Goal: Task Accomplishment & Management: Manage account settings

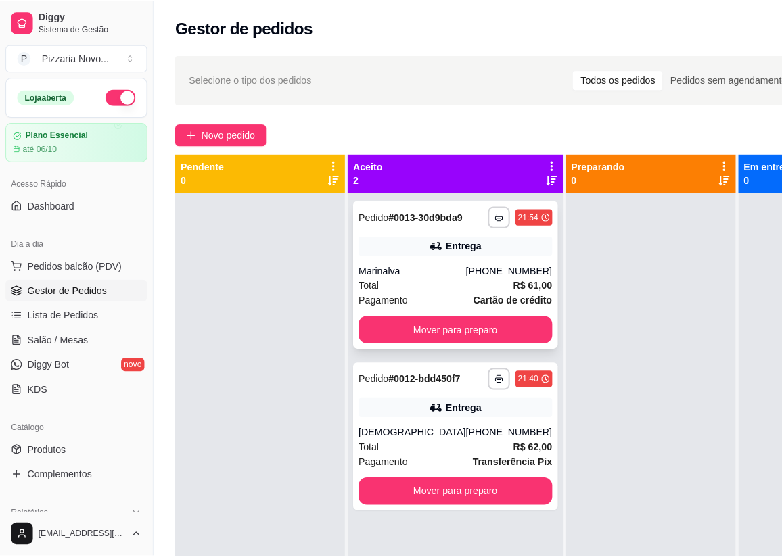
scroll to position [61, 0]
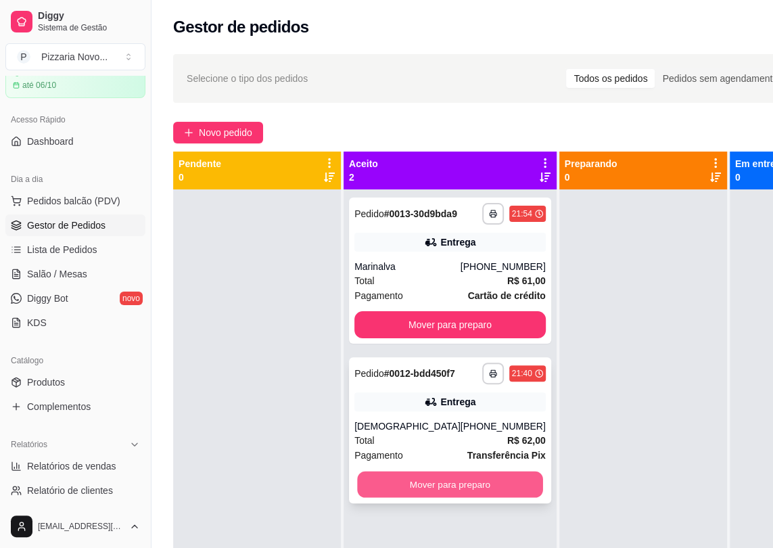
click at [461, 498] on button "Mover para preparo" at bounding box center [449, 485] width 185 height 26
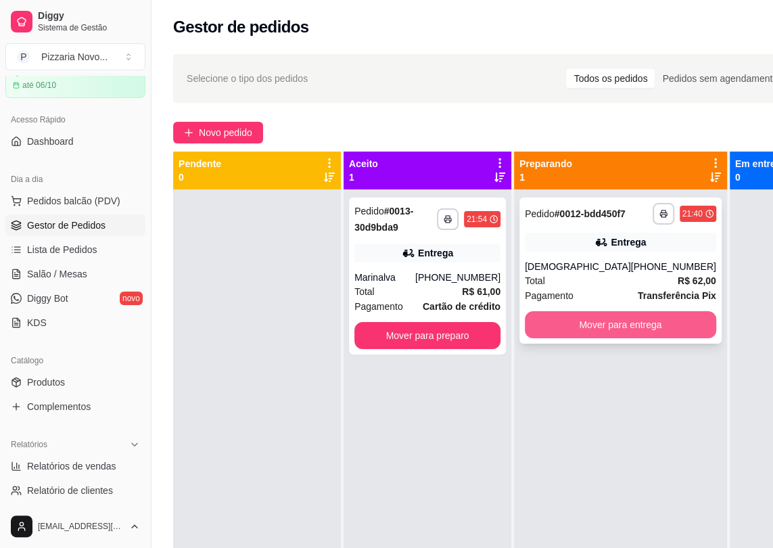
click at [578, 338] on button "Mover para entrega" at bounding box center [620, 324] width 191 height 27
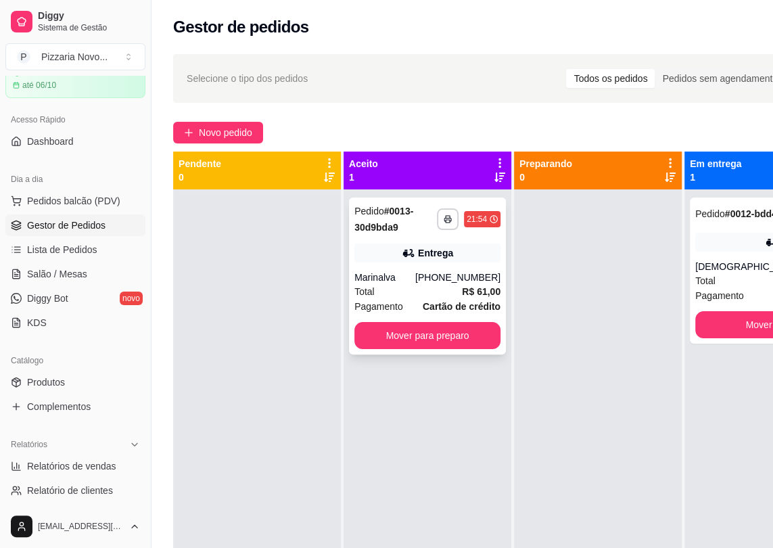
click at [426, 268] on div "**********" at bounding box center [427, 276] width 157 height 157
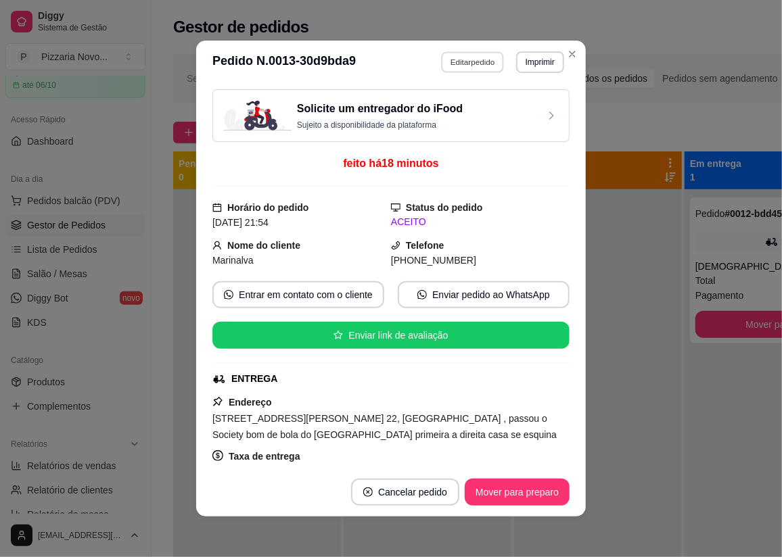
click at [476, 57] on button "Editar pedido" at bounding box center [473, 61] width 63 height 21
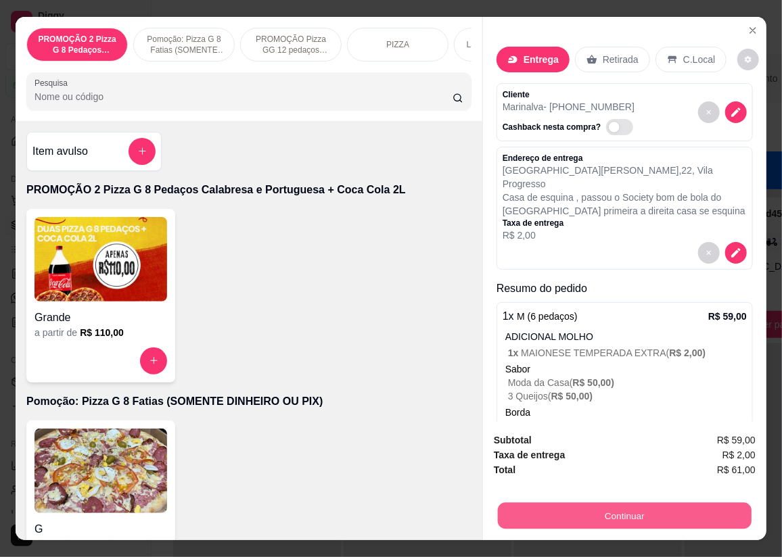
click at [597, 516] on button "Continuar" at bounding box center [625, 516] width 254 height 26
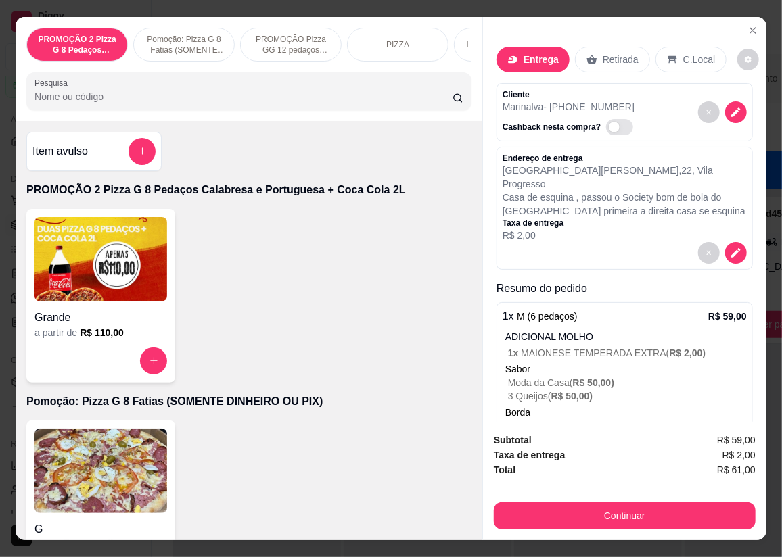
scroll to position [62, 0]
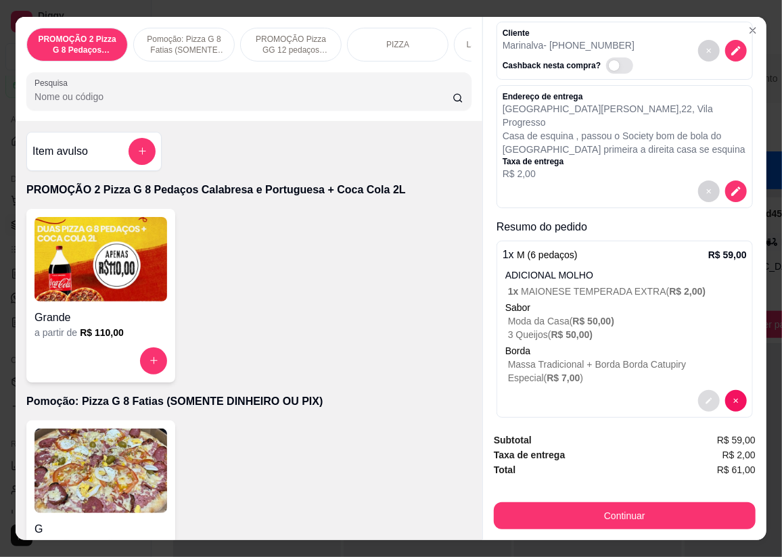
click at [698, 390] on button "decrease-product-quantity" at bounding box center [709, 401] width 22 height 22
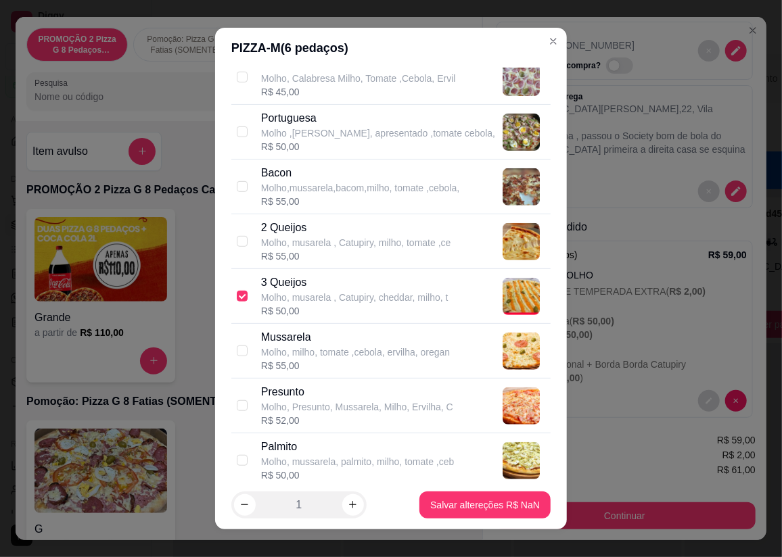
scroll to position [999, 0]
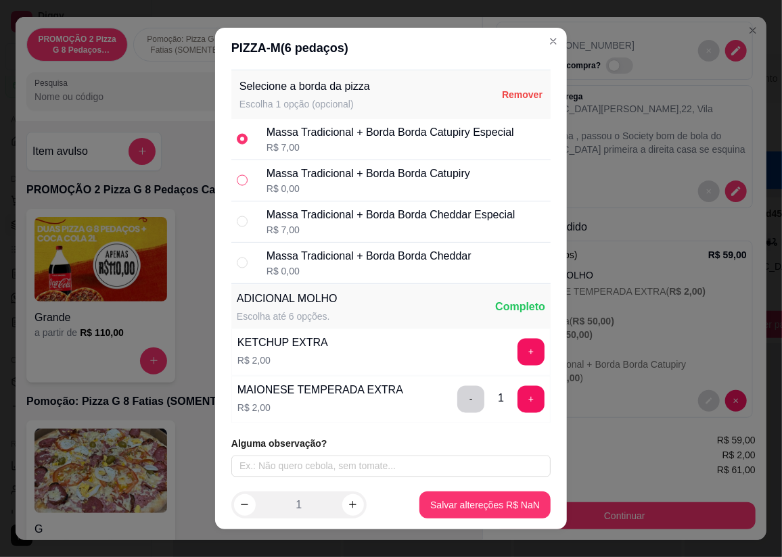
click at [237, 181] on input "radio" at bounding box center [242, 180] width 11 height 11
radio input "true"
radio input "false"
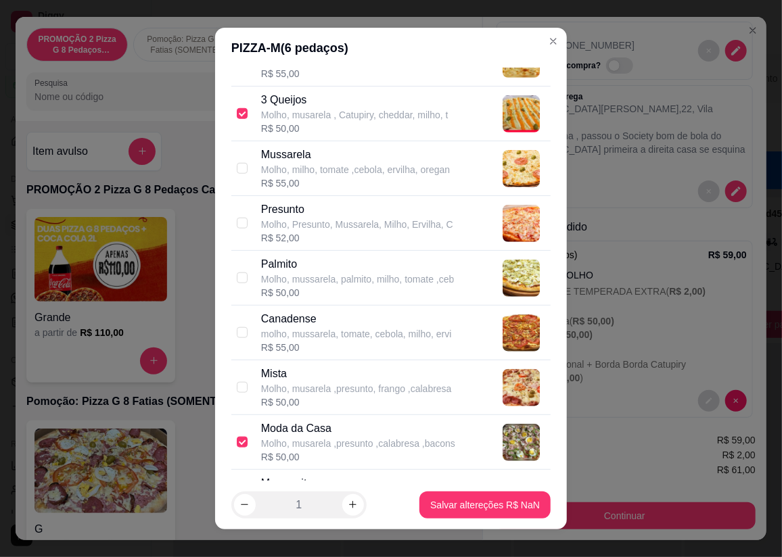
scroll to position [492, 0]
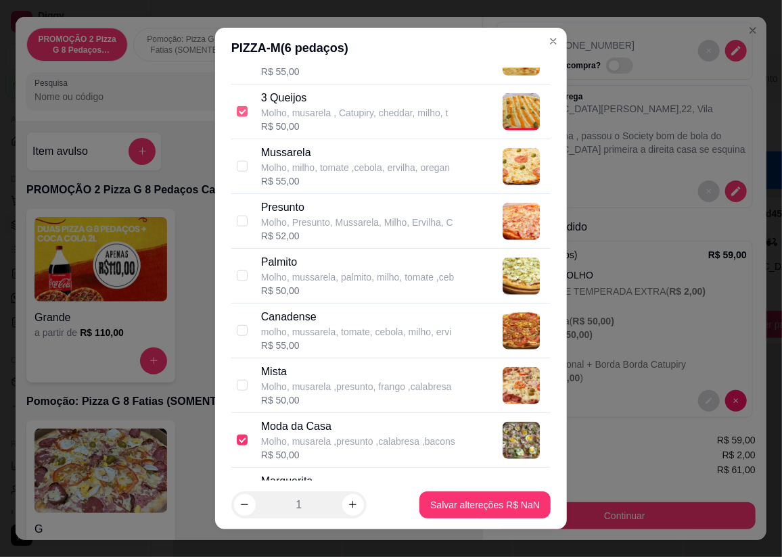
click at [237, 114] on input "checkbox" at bounding box center [242, 111] width 11 height 11
click at [241, 114] on input "checkbox" at bounding box center [242, 111] width 11 height 11
checkbox input "true"
click at [240, 436] on input "checkbox" at bounding box center [242, 440] width 11 height 11
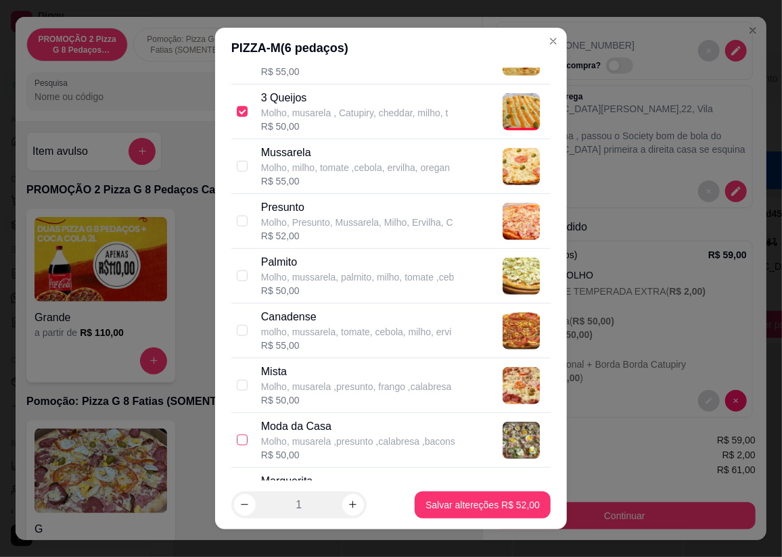
checkbox input "true"
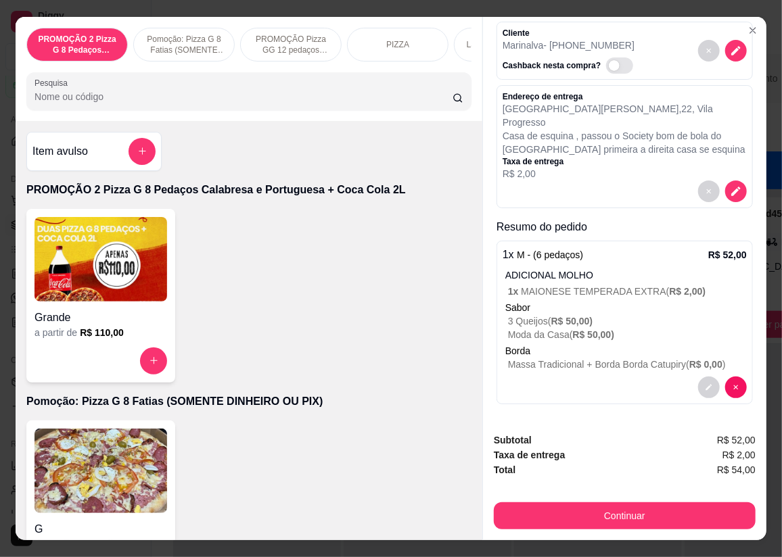
scroll to position [48, 0]
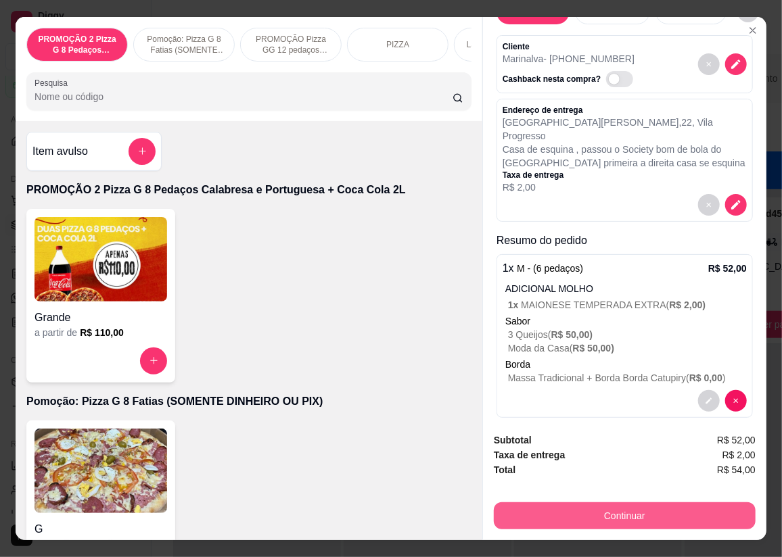
click at [567, 506] on button "Continuar" at bounding box center [625, 516] width 262 height 27
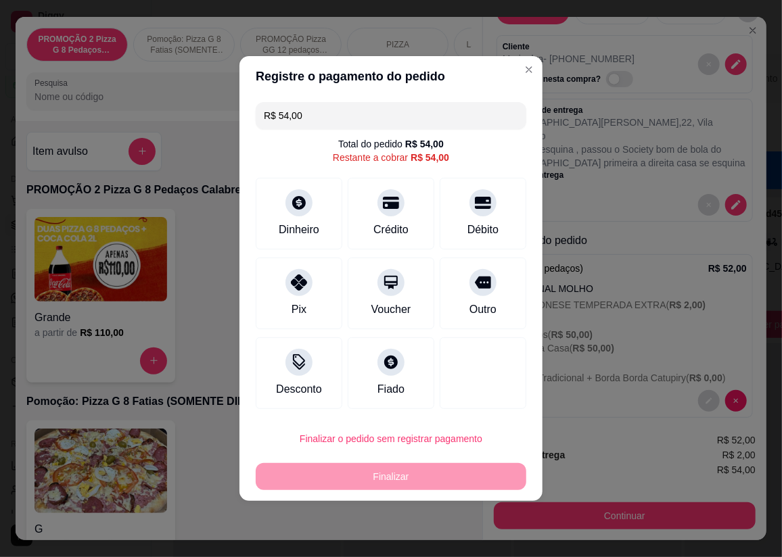
click at [344, 193] on div "Dinheiro Crédito Débito" at bounding box center [391, 214] width 271 height 72
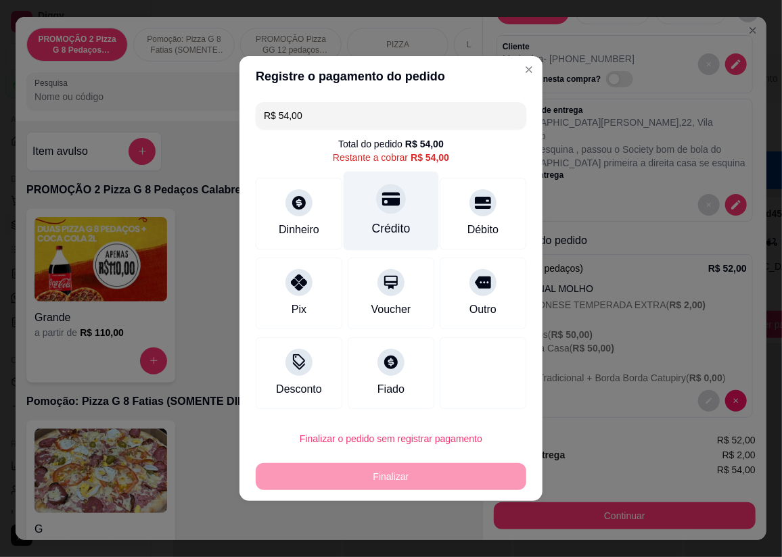
click at [369, 194] on div "Crédito" at bounding box center [391, 211] width 95 height 79
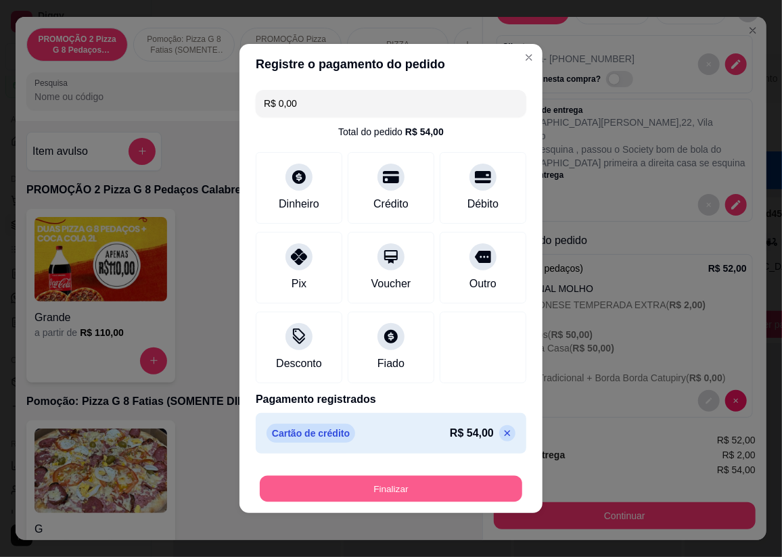
click at [320, 478] on button "Finalizar" at bounding box center [391, 489] width 263 height 26
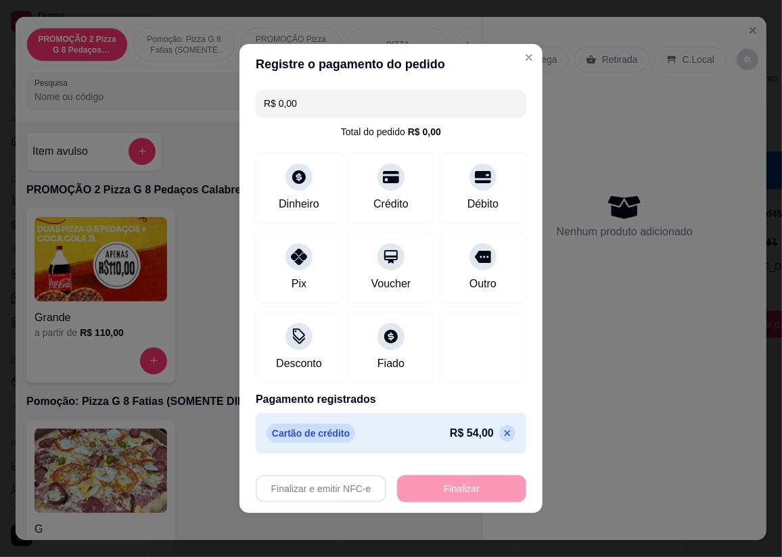
type input "-R$ 54,00"
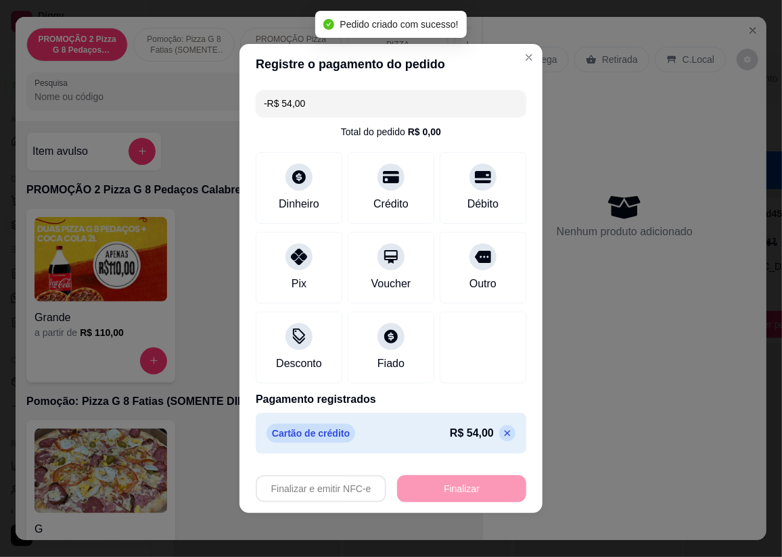
scroll to position [0, 0]
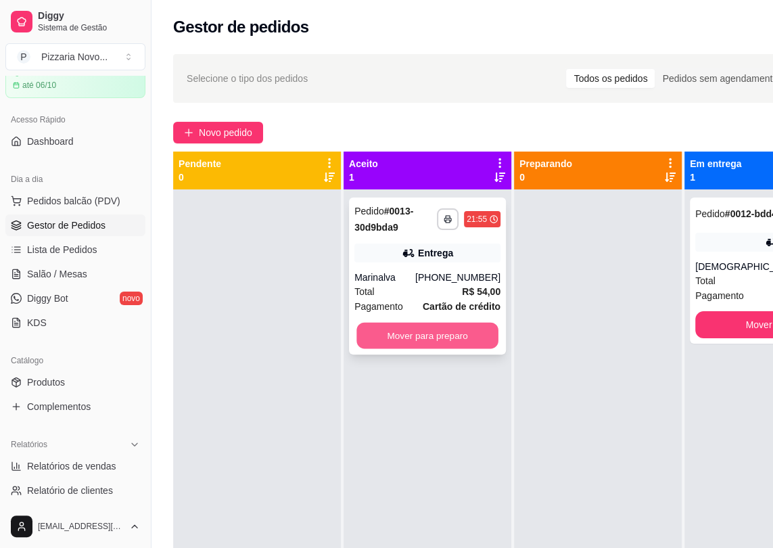
click at [476, 332] on button "Mover para preparo" at bounding box center [428, 336] width 142 height 26
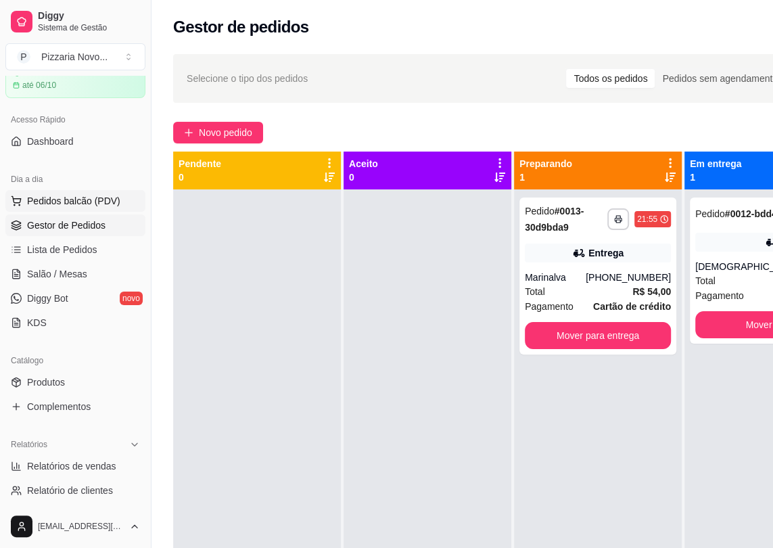
click at [49, 207] on button "Pedidos balcão (PDV)" at bounding box center [75, 201] width 140 height 22
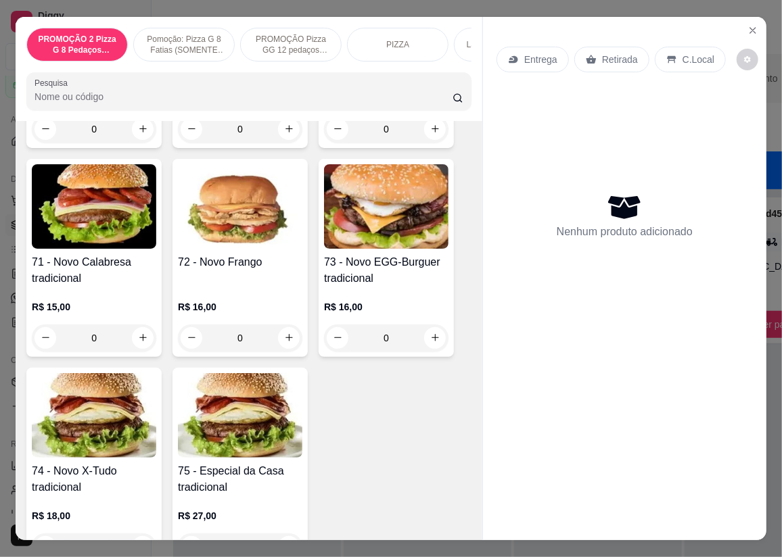
scroll to position [1537, 0]
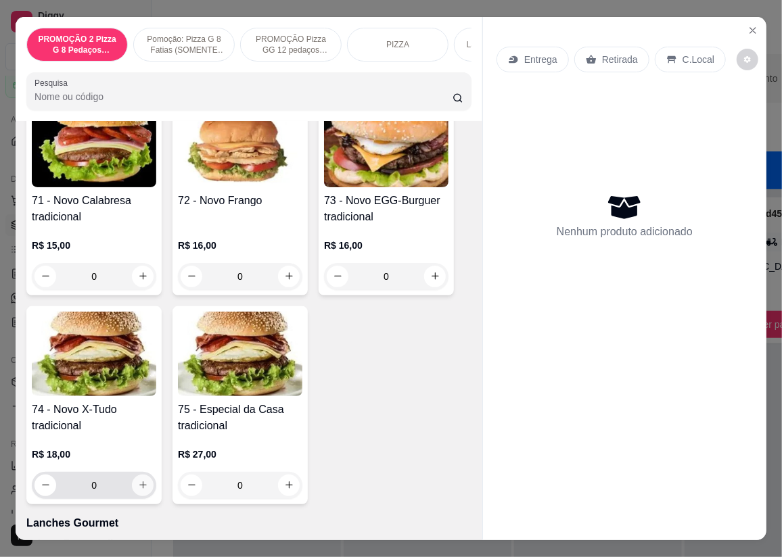
click at [132, 486] on button "increase-product-quantity" at bounding box center [143, 486] width 22 height 22
type input "1"
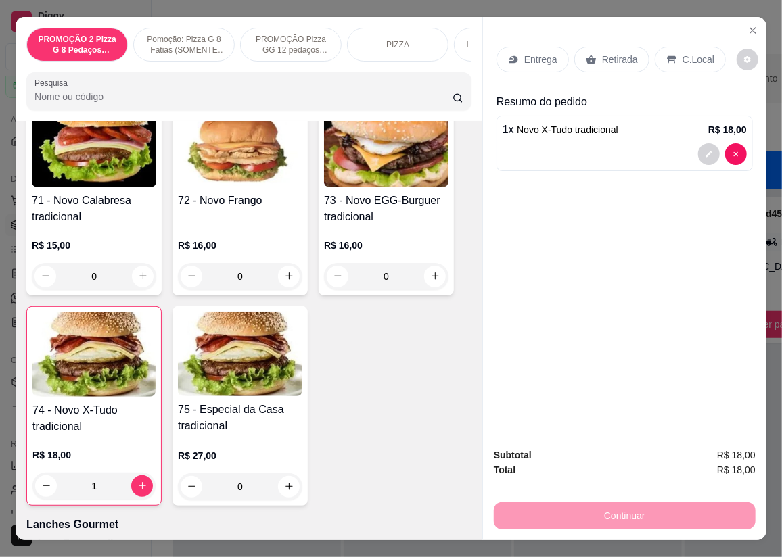
click at [602, 53] on p "Retirada" at bounding box center [620, 60] width 36 height 14
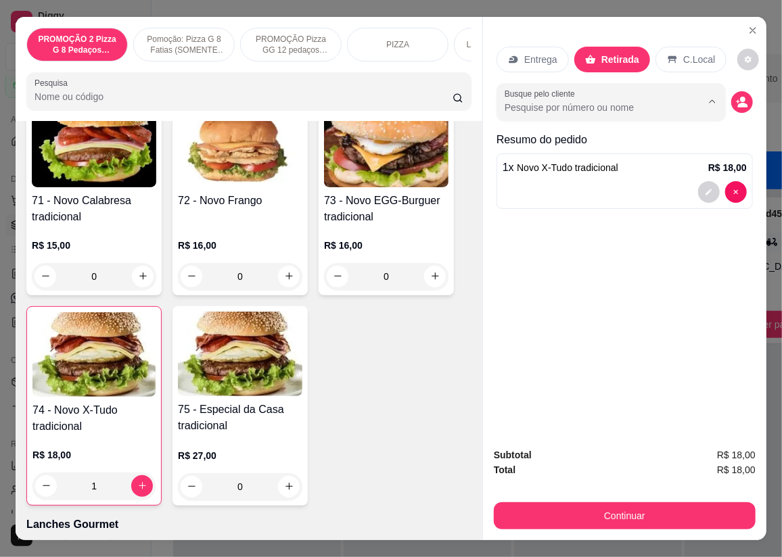
click at [522, 101] on input "Busque pelo cliente" at bounding box center [592, 108] width 175 height 14
type input "sthe"
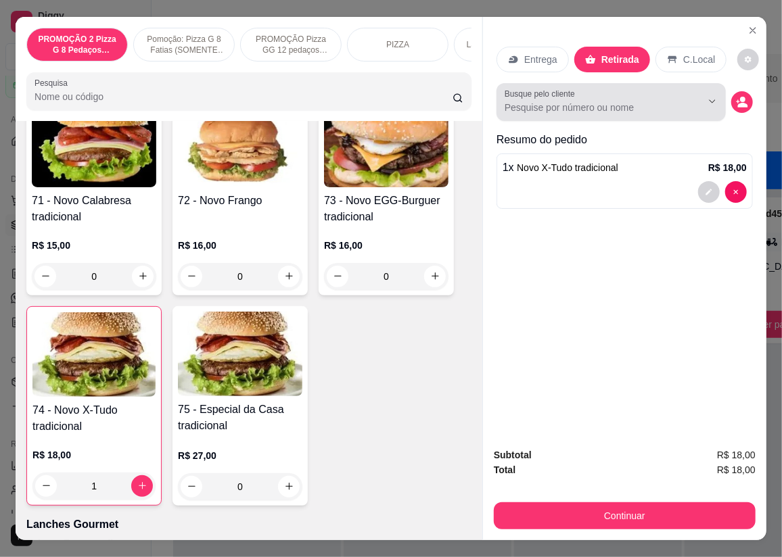
click at [576, 110] on div at bounding box center [611, 102] width 213 height 27
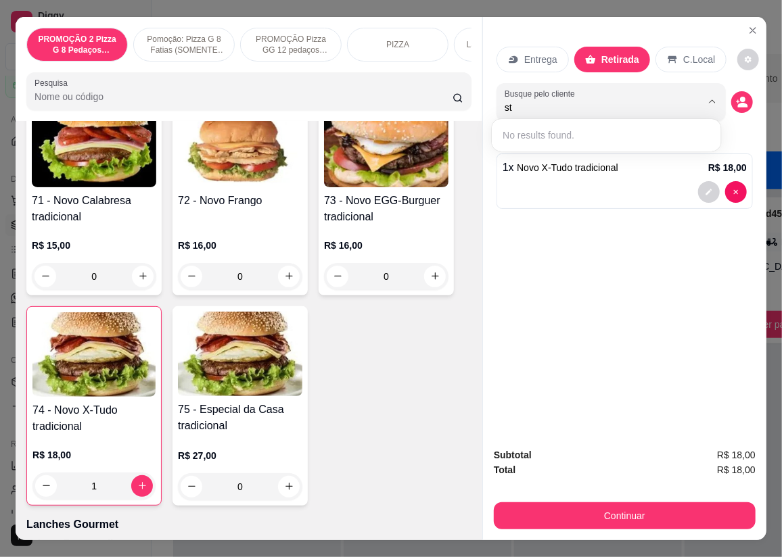
type input "s"
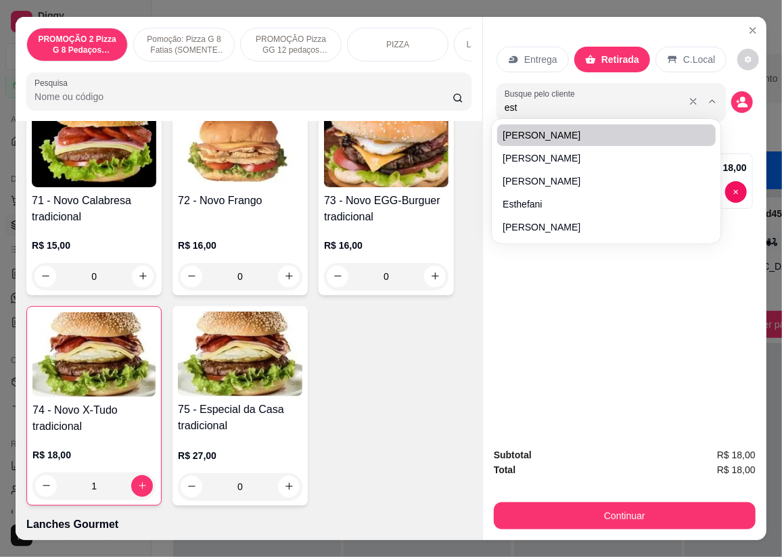
type input "esth"
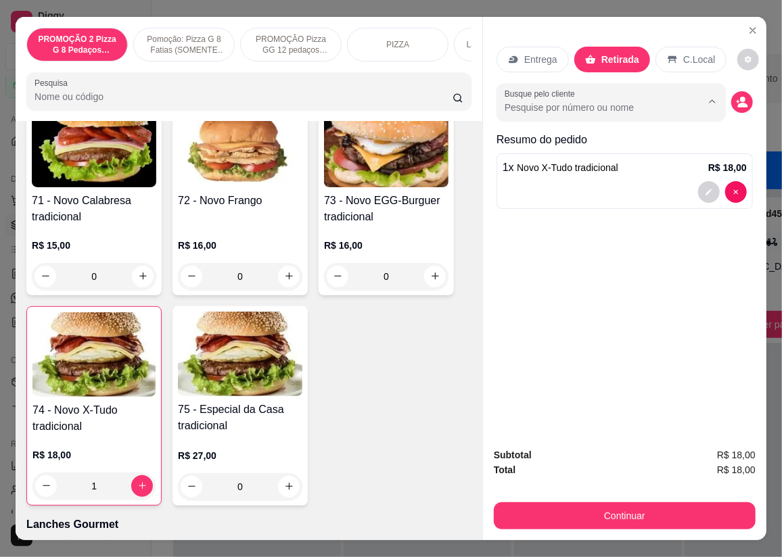
click at [620, 106] on input "Busque pelo cliente" at bounding box center [592, 108] width 175 height 14
type input "este"
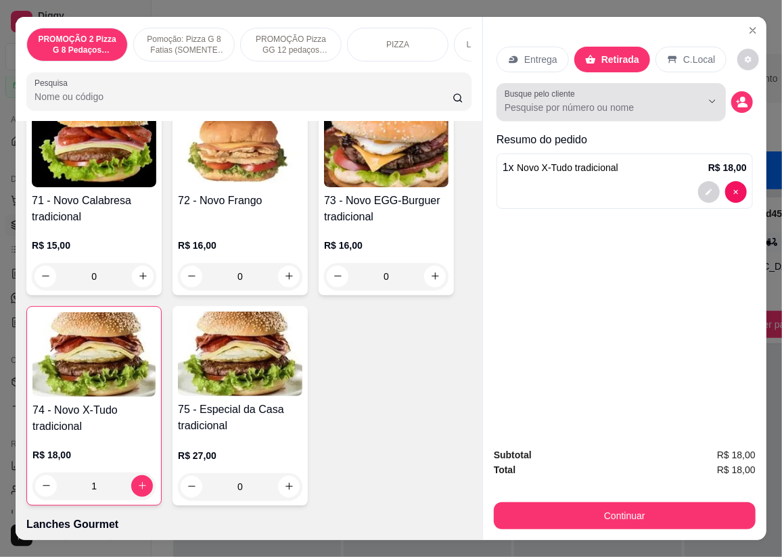
click at [629, 104] on input "Busque pelo cliente" at bounding box center [592, 108] width 175 height 14
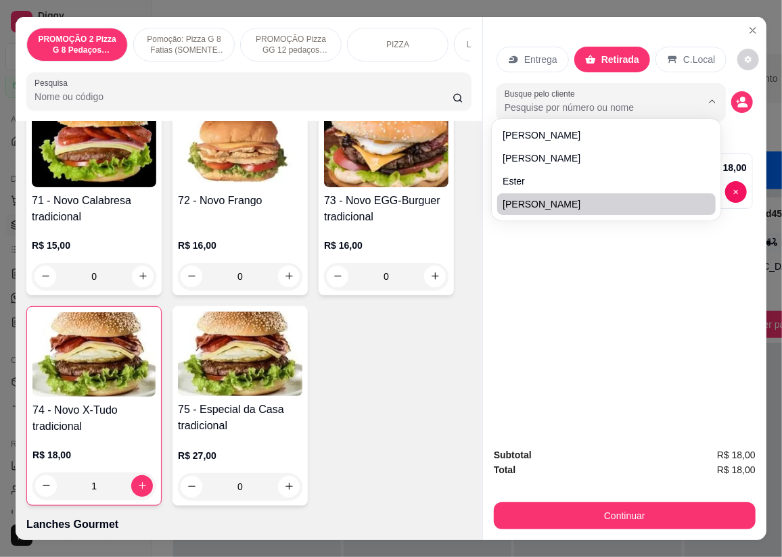
click at [526, 272] on div "Entrega Retirada C.Local Busque pelo cliente Resumo do pedido 1 x Novo X-Tudo t…" at bounding box center [624, 227] width 283 height 421
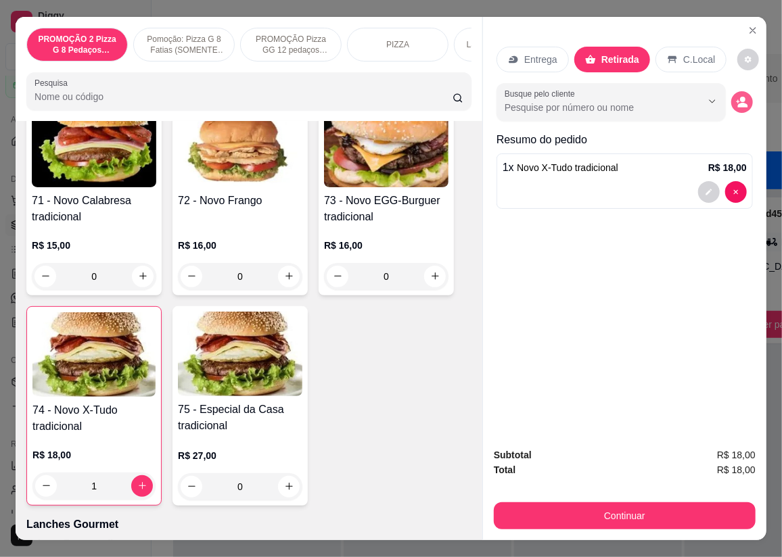
click at [740, 97] on circle "decrease-product-quantity" at bounding box center [742, 99] width 5 height 5
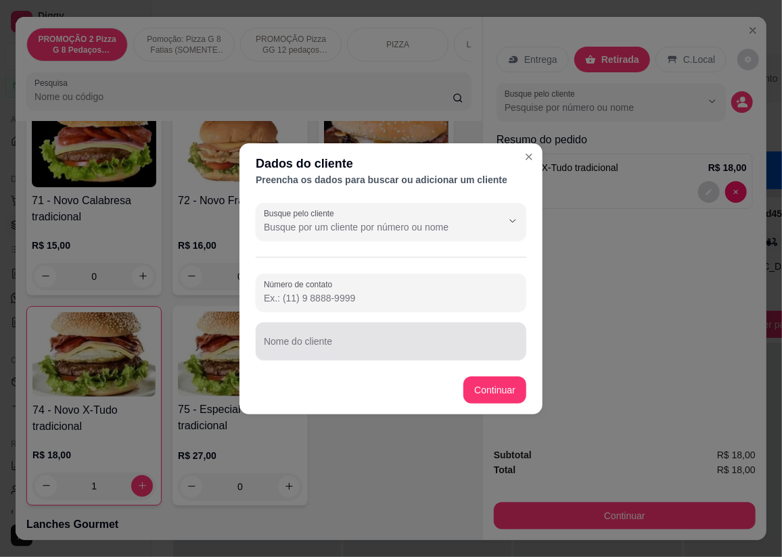
click at [285, 353] on div at bounding box center [391, 341] width 254 height 27
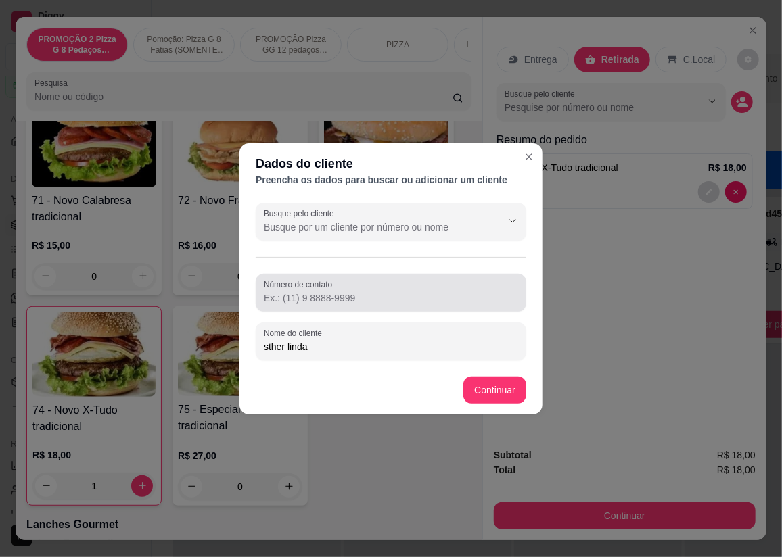
type input "sther linda"
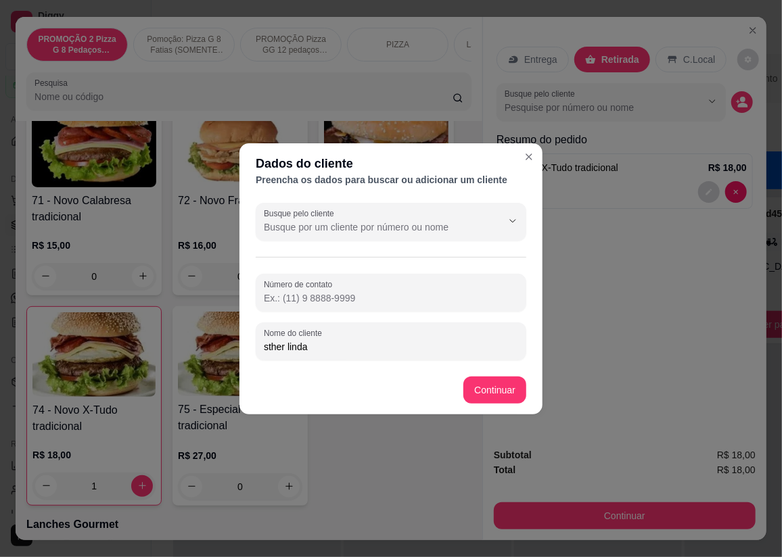
click at [274, 300] on input "Número de contato" at bounding box center [391, 299] width 254 height 14
type input "[PHONE_NUMBER]"
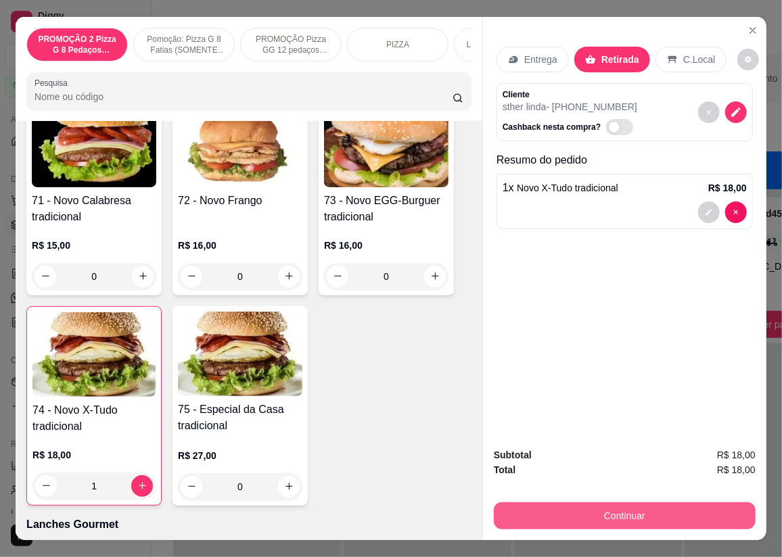
click at [588, 508] on button "Continuar" at bounding box center [625, 516] width 262 height 27
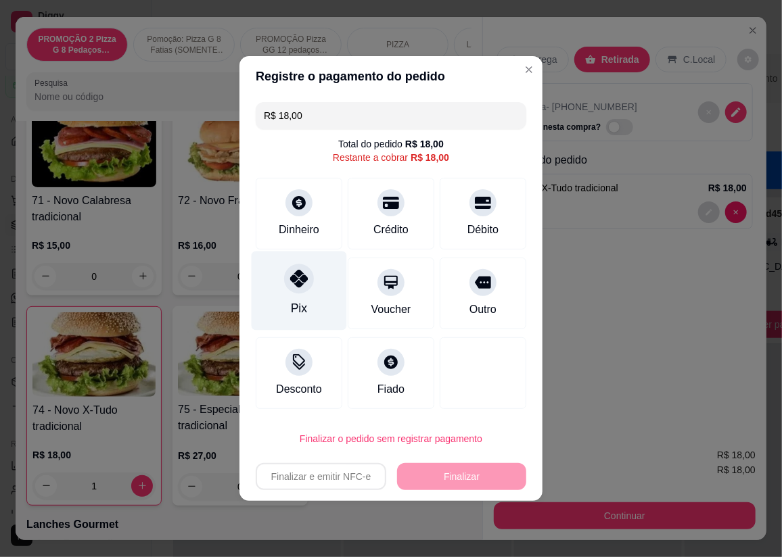
click at [307, 280] on div at bounding box center [299, 279] width 30 height 30
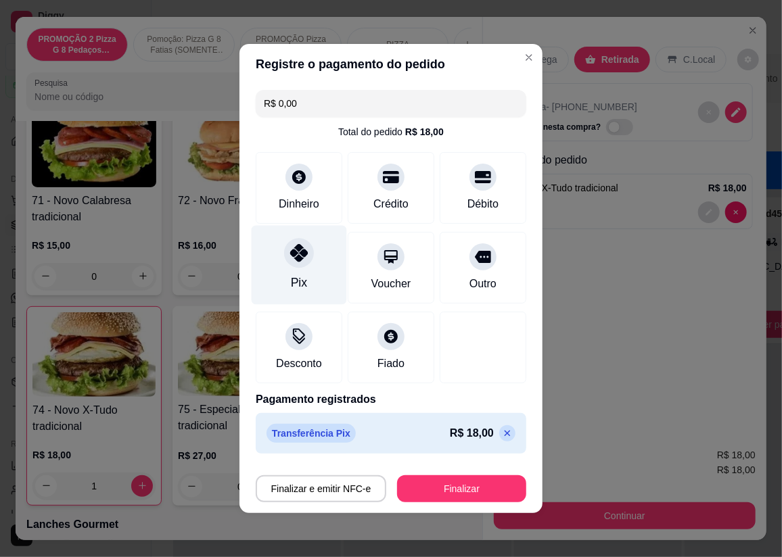
type input "R$ 0,00"
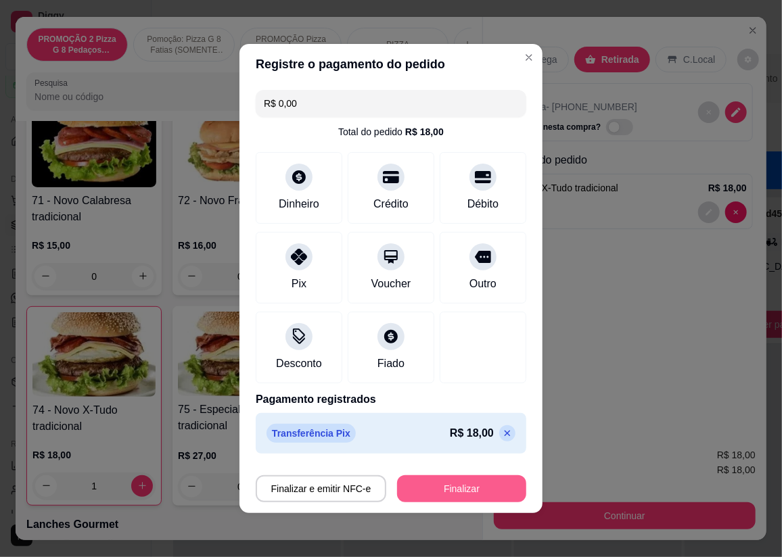
click at [424, 490] on button "Finalizar" at bounding box center [461, 489] width 129 height 27
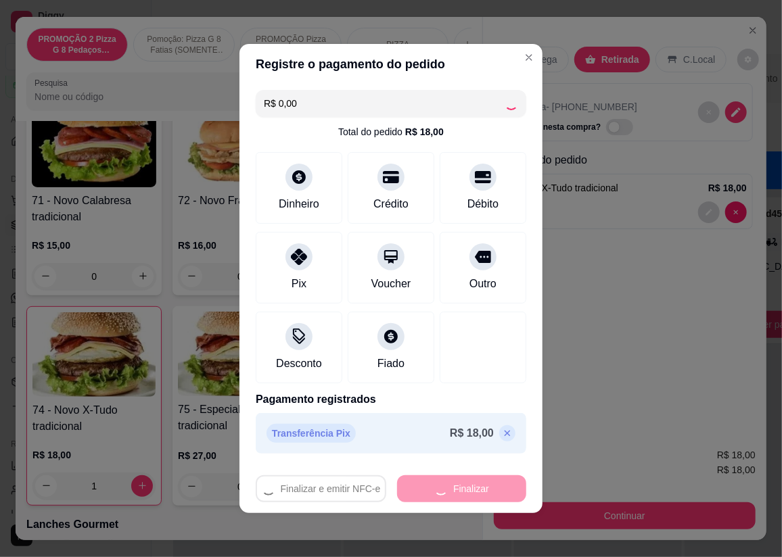
type input "0"
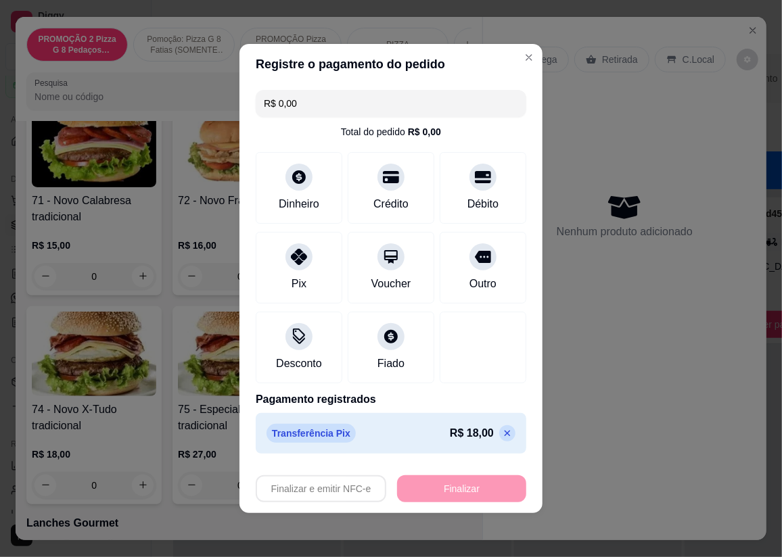
type input "-R$ 18,00"
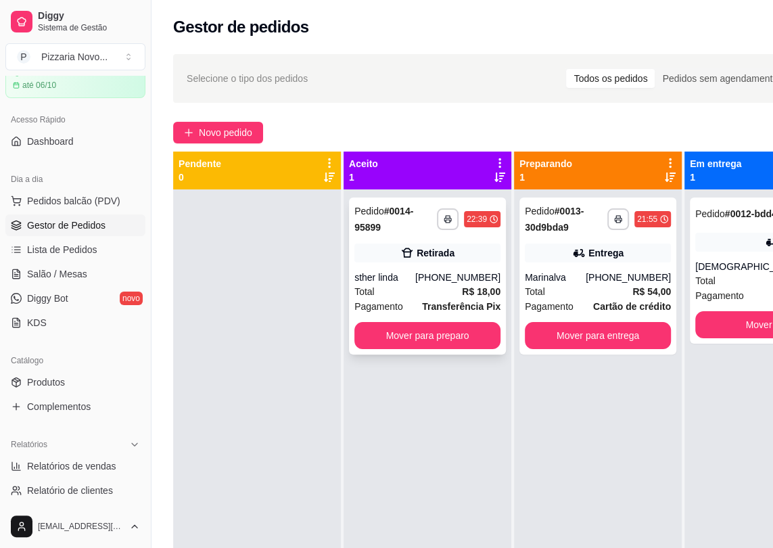
click at [404, 237] on div "**********" at bounding box center [427, 276] width 157 height 157
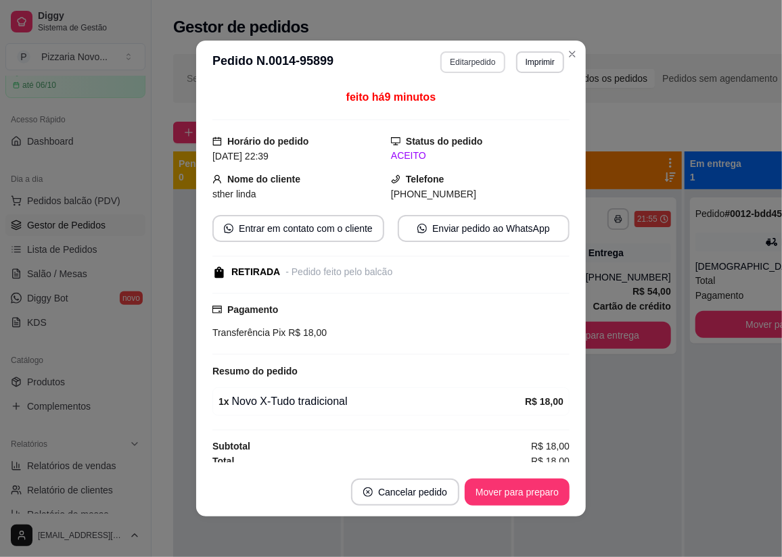
click at [459, 58] on button "Editar pedido" at bounding box center [472, 62] width 64 height 22
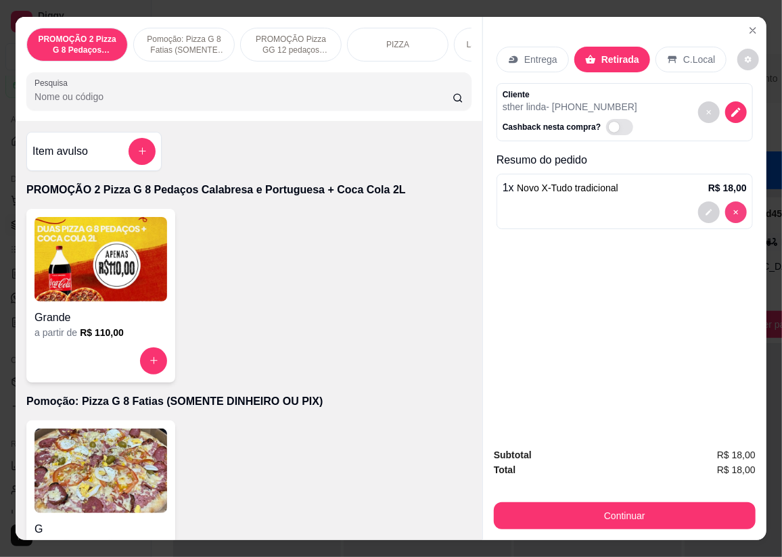
type input "0"
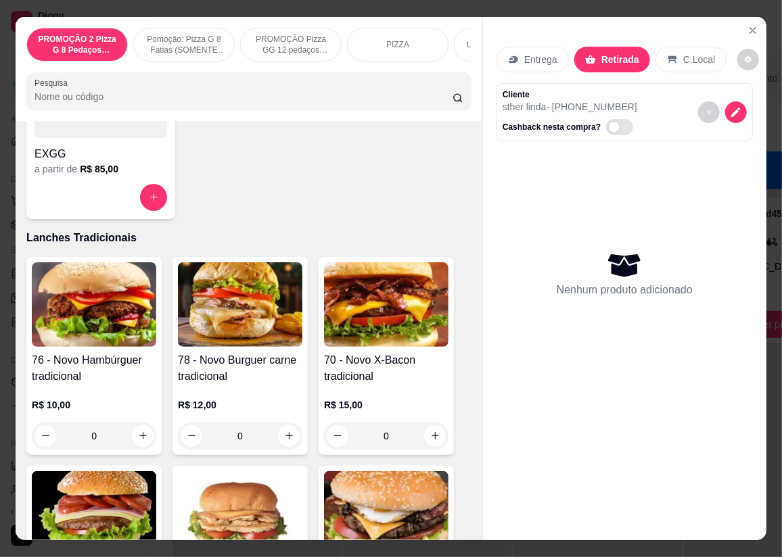
scroll to position [1414, 0]
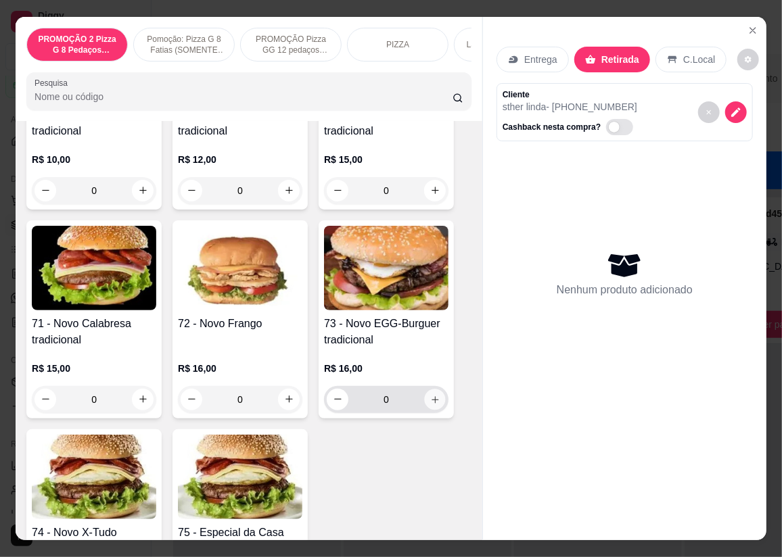
click at [432, 405] on icon "increase-product-quantity" at bounding box center [435, 399] width 10 height 10
type input "1"
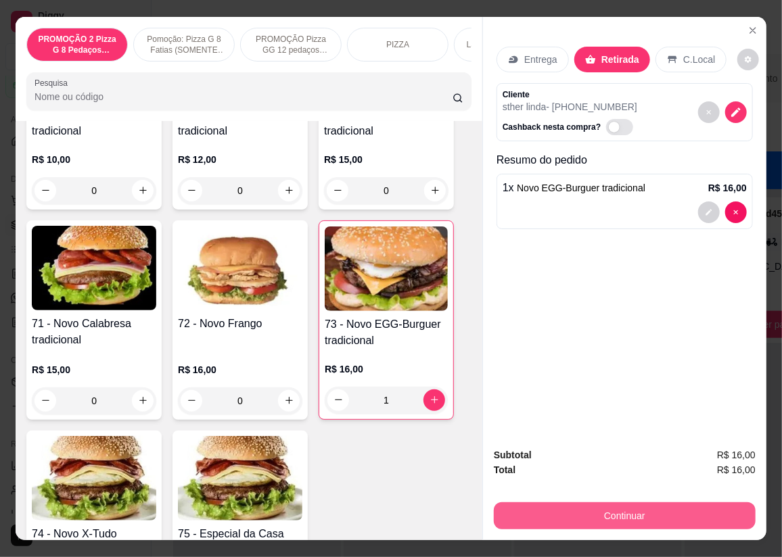
click at [596, 513] on button "Continuar" at bounding box center [625, 516] width 262 height 27
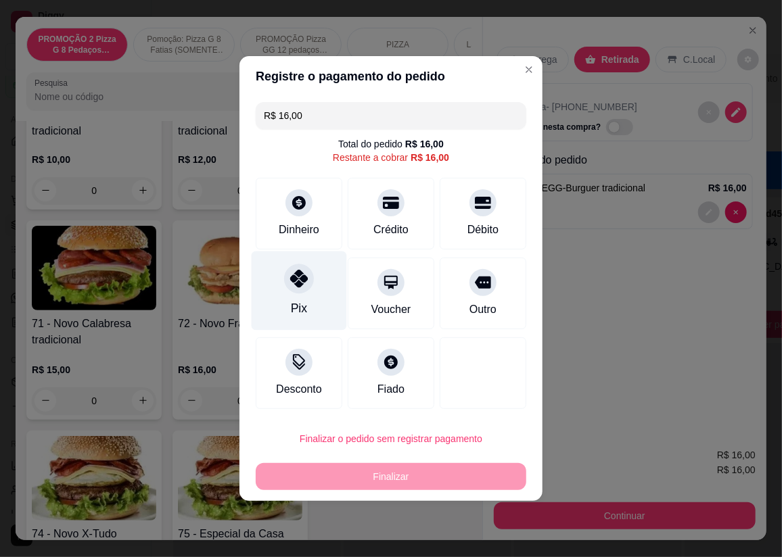
click at [309, 296] on div "Pix" at bounding box center [299, 291] width 95 height 79
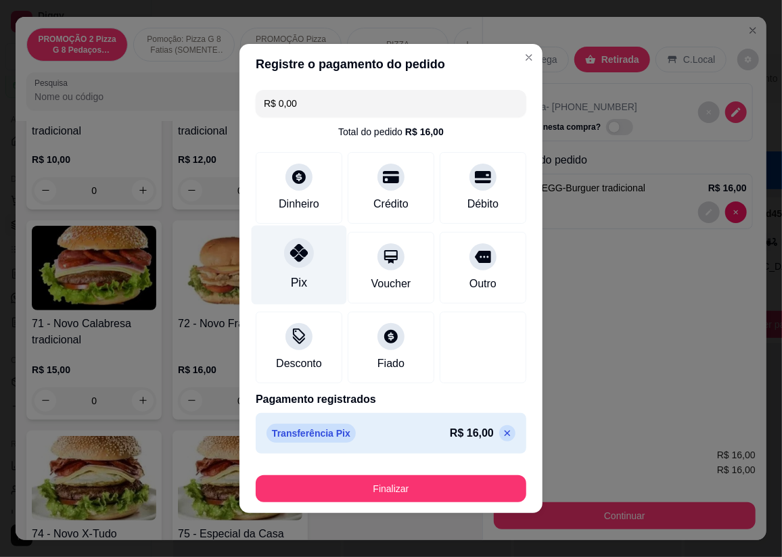
type input "R$ 0,00"
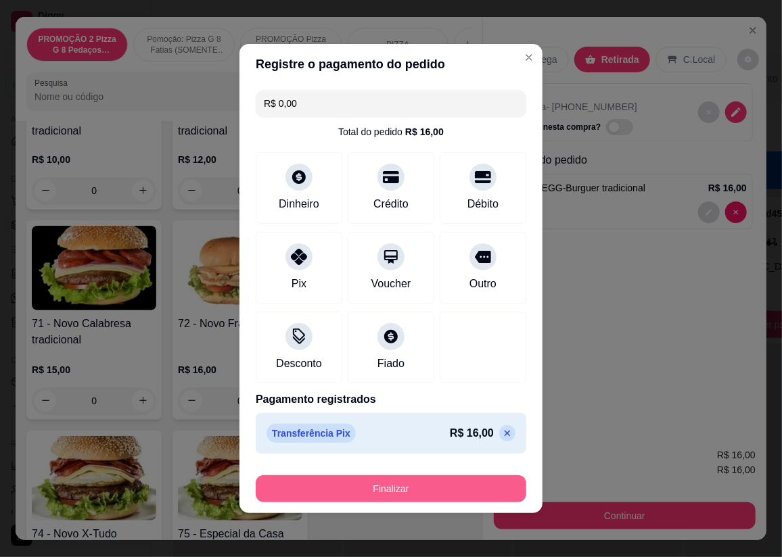
click at [336, 496] on button "Finalizar" at bounding box center [391, 489] width 271 height 27
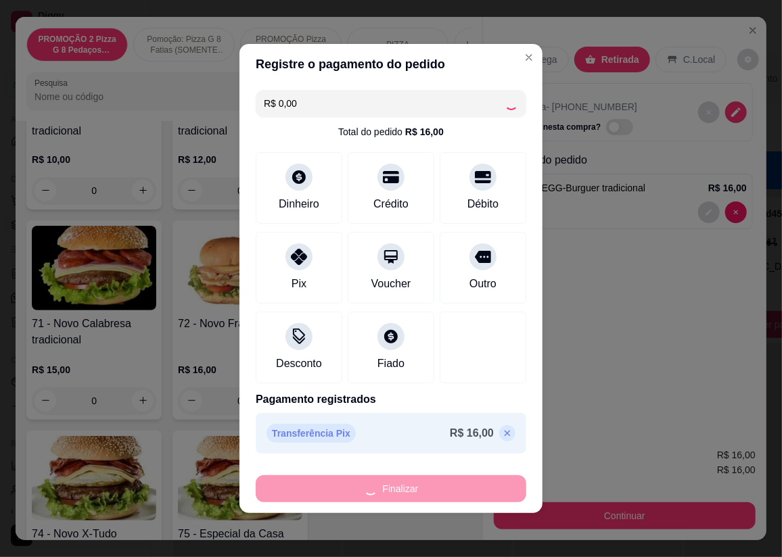
type input "0"
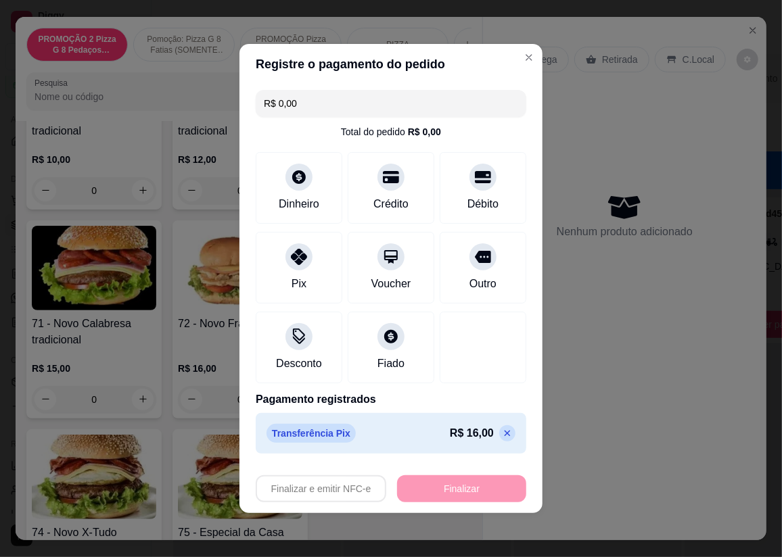
type input "-R$ 16,00"
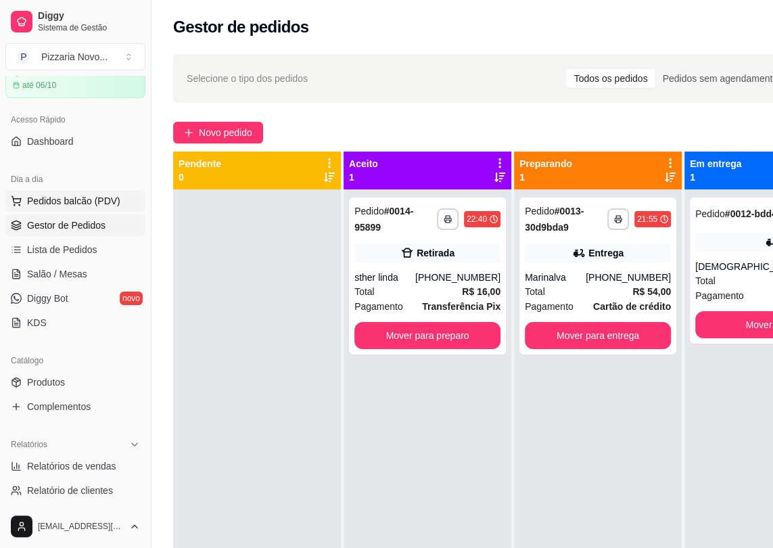
click at [16, 198] on icon at bounding box center [16, 199] width 9 height 6
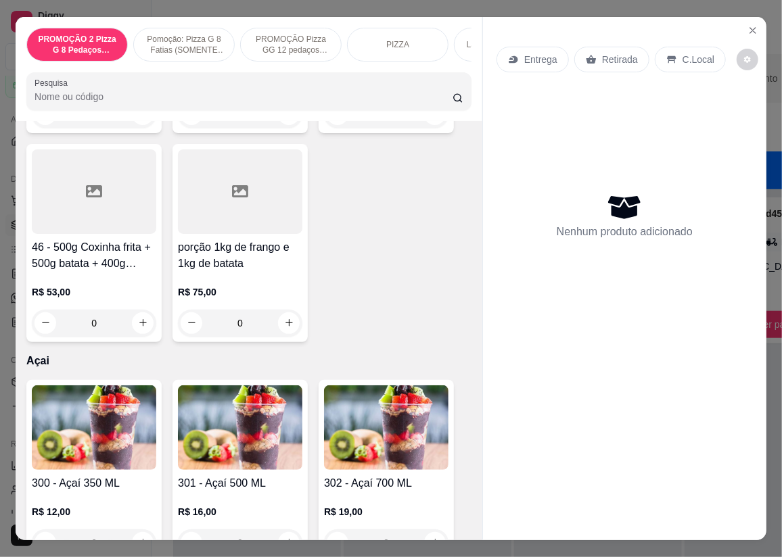
scroll to position [5228, 0]
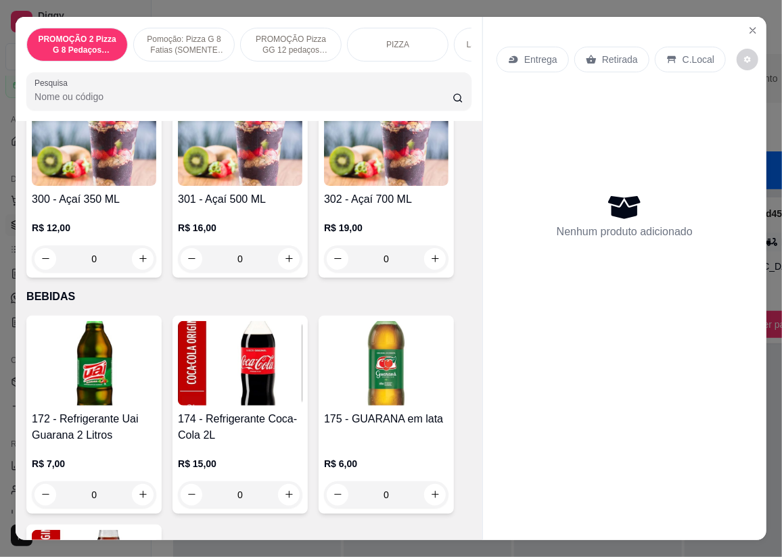
click at [142, 261] on div "0" at bounding box center [94, 259] width 124 height 27
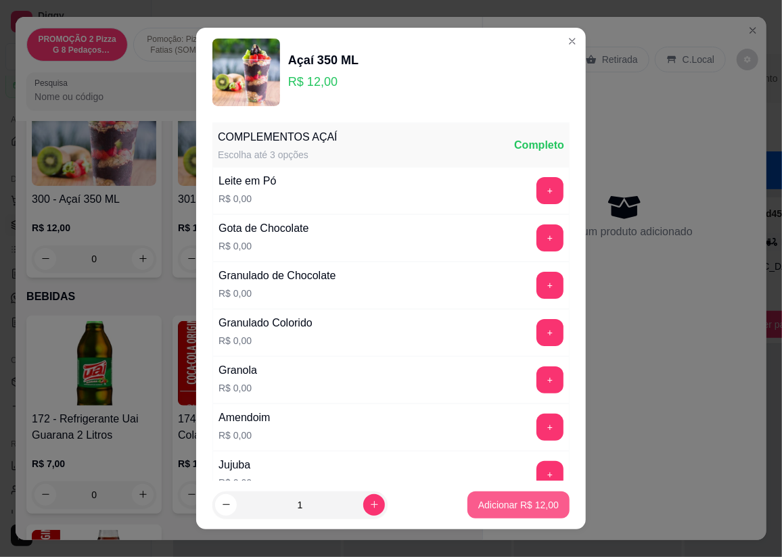
click at [467, 500] on button "Adicionar R$ 12,00" at bounding box center [518, 505] width 102 height 27
type input "1"
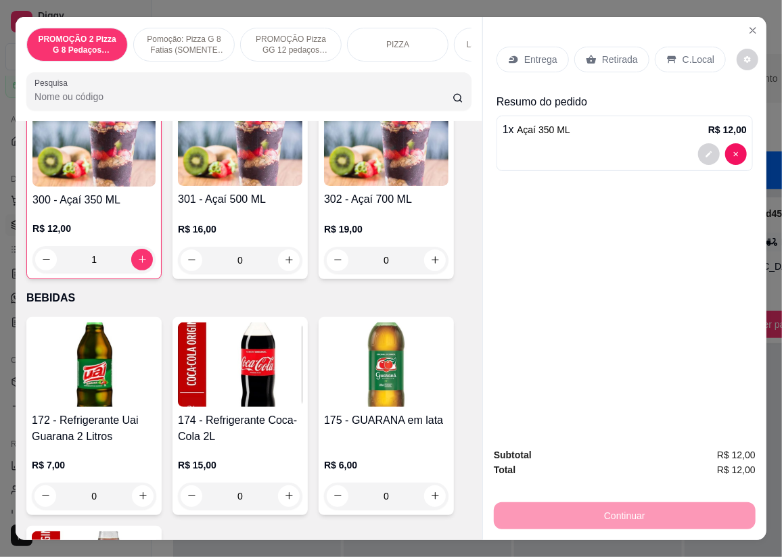
scroll to position [5228, 0]
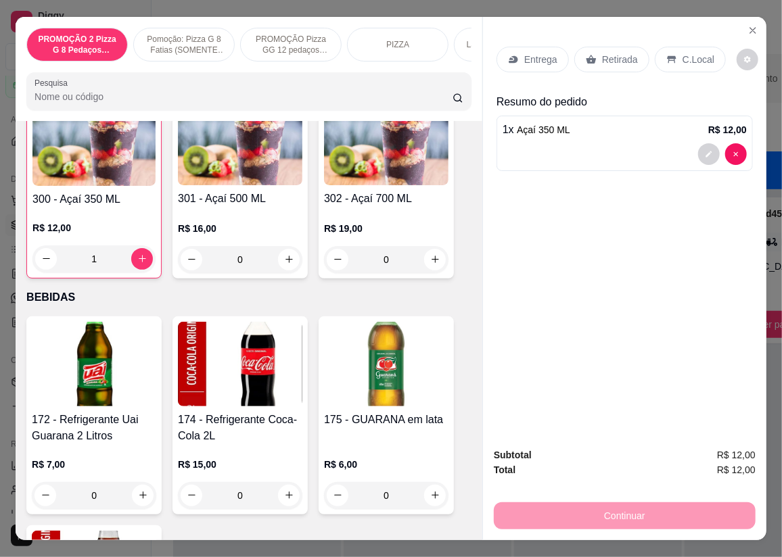
click at [605, 53] on p "Retirada" at bounding box center [620, 60] width 36 height 14
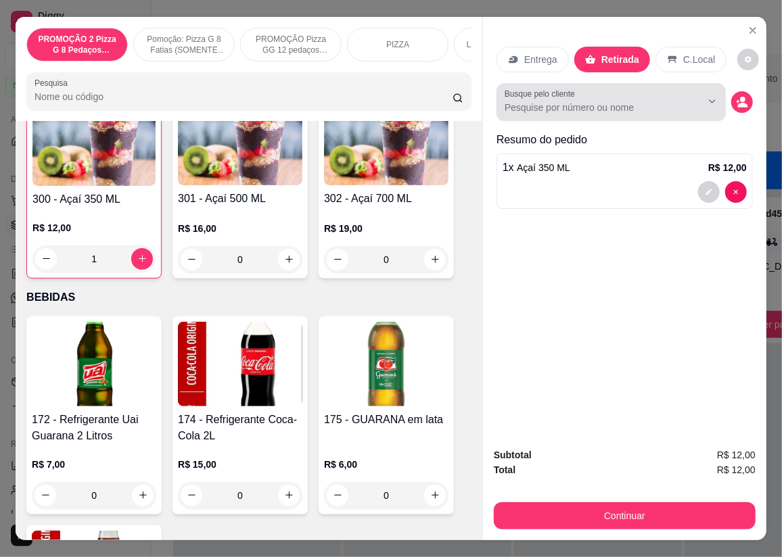
click at [564, 101] on input "Busque pelo cliente" at bounding box center [592, 108] width 175 height 14
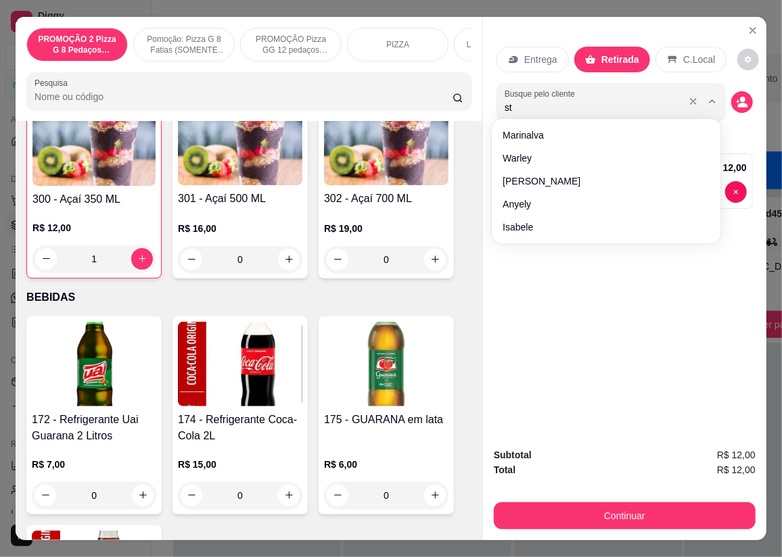
type input "sth"
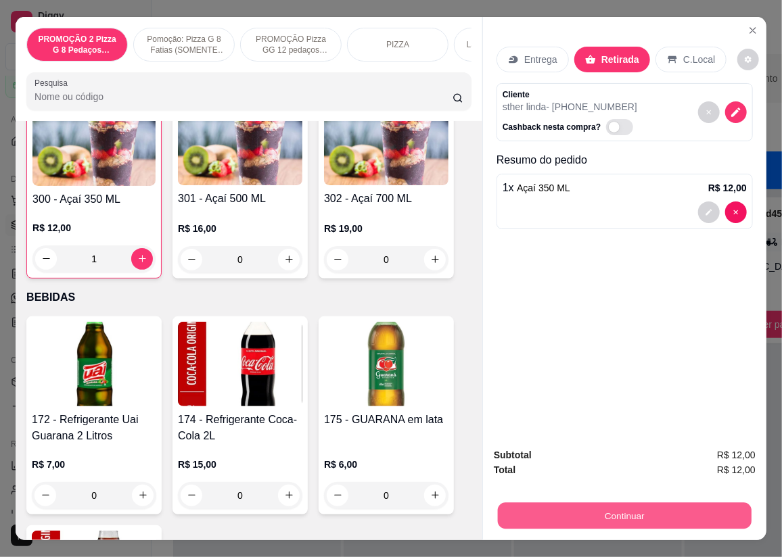
click at [641, 513] on button "Continuar" at bounding box center [625, 516] width 254 height 26
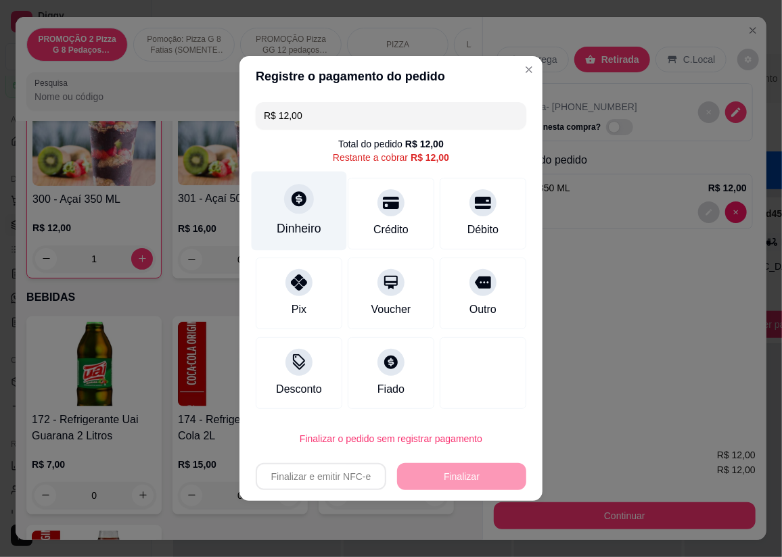
click at [309, 206] on div at bounding box center [299, 199] width 30 height 30
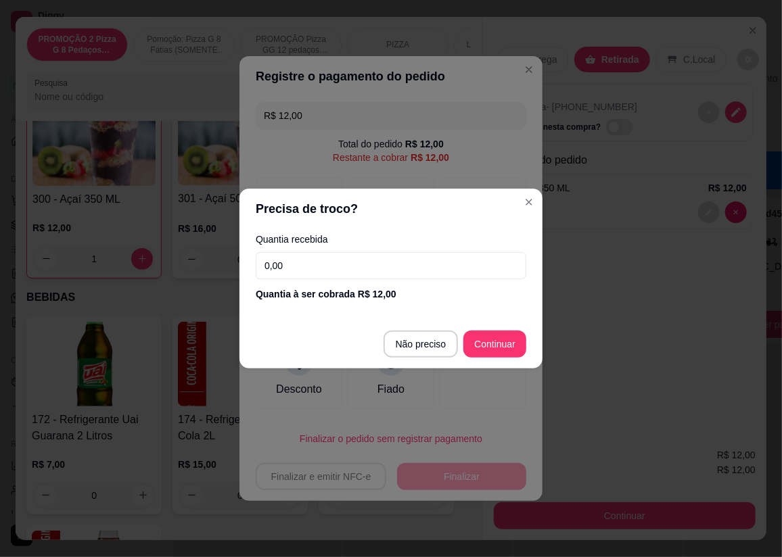
click at [333, 265] on input "0,00" at bounding box center [391, 265] width 271 height 27
type input "50,00"
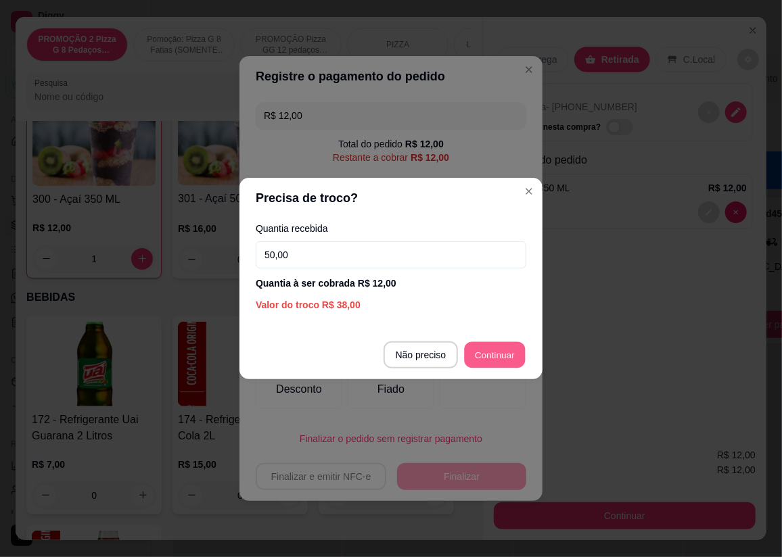
type input "R$ 0,00"
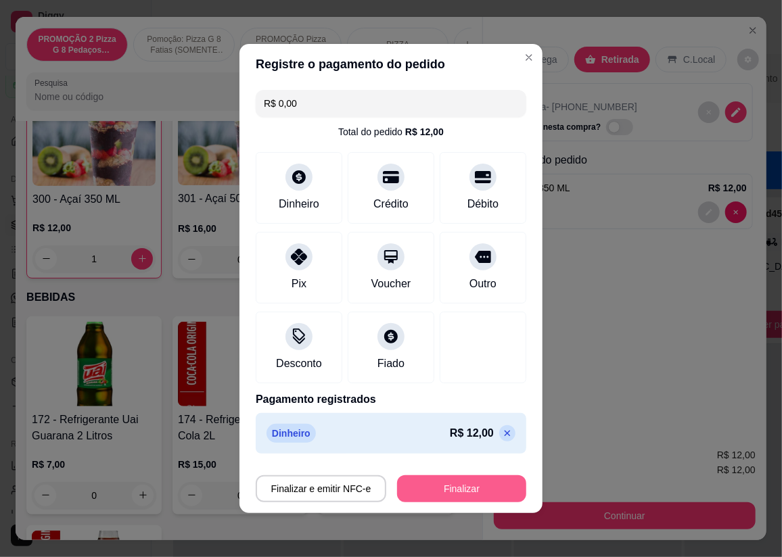
click at [463, 488] on button "Finalizar" at bounding box center [461, 489] width 129 height 27
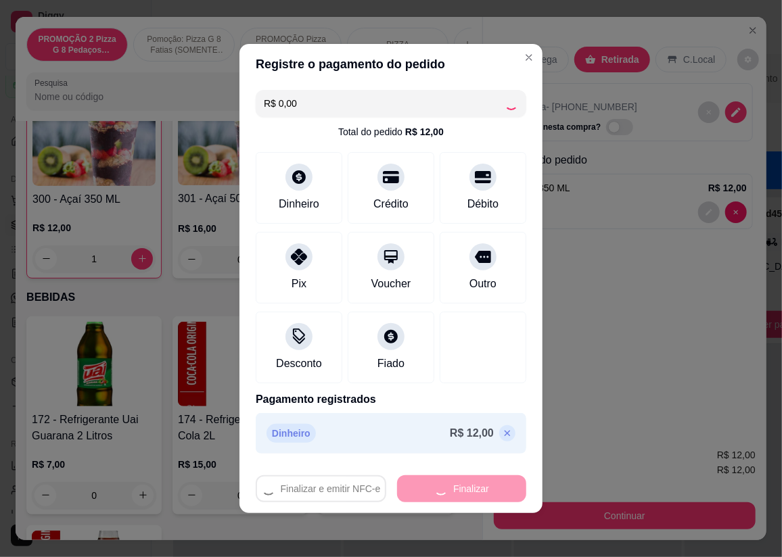
type input "0"
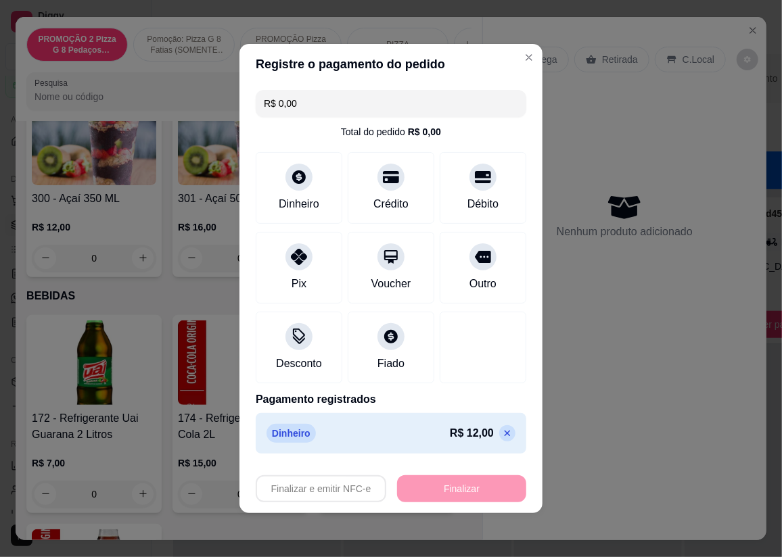
type input "-R$ 12,00"
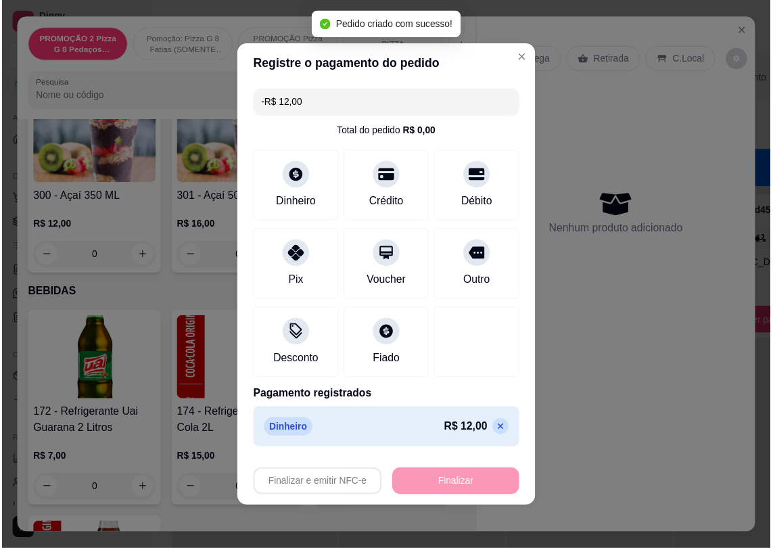
scroll to position [5228, 0]
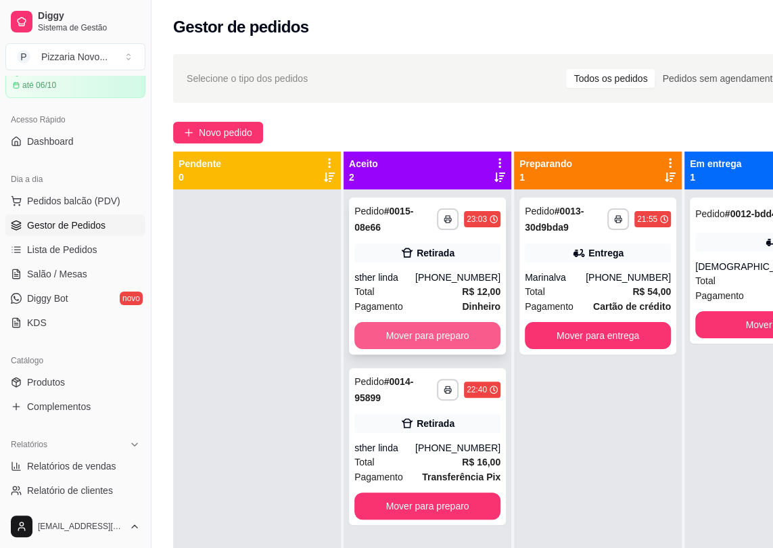
click at [432, 337] on button "Mover para preparo" at bounding box center [428, 335] width 146 height 27
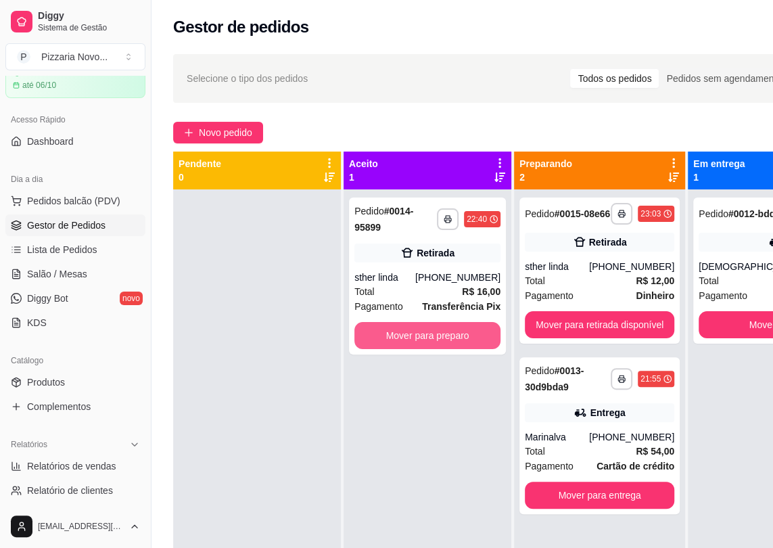
click at [432, 337] on button "Mover para preparo" at bounding box center [428, 335] width 146 height 27
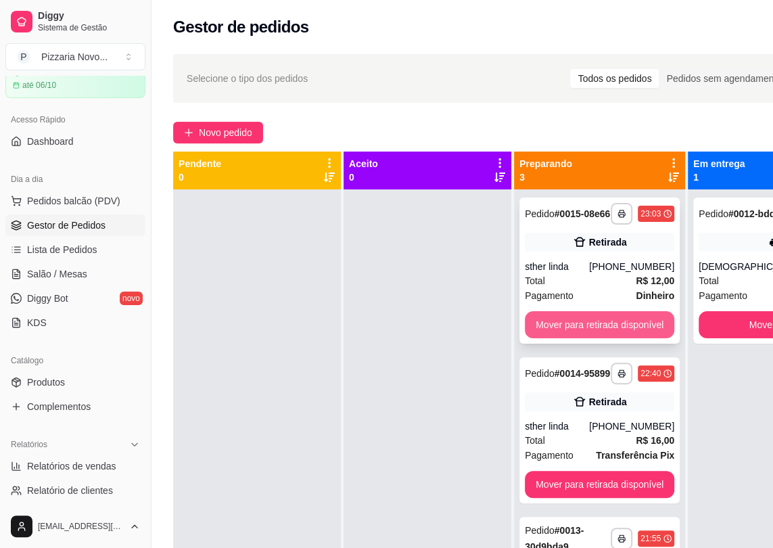
click at [597, 327] on button "Mover para retirada disponível" at bounding box center [600, 324] width 150 height 27
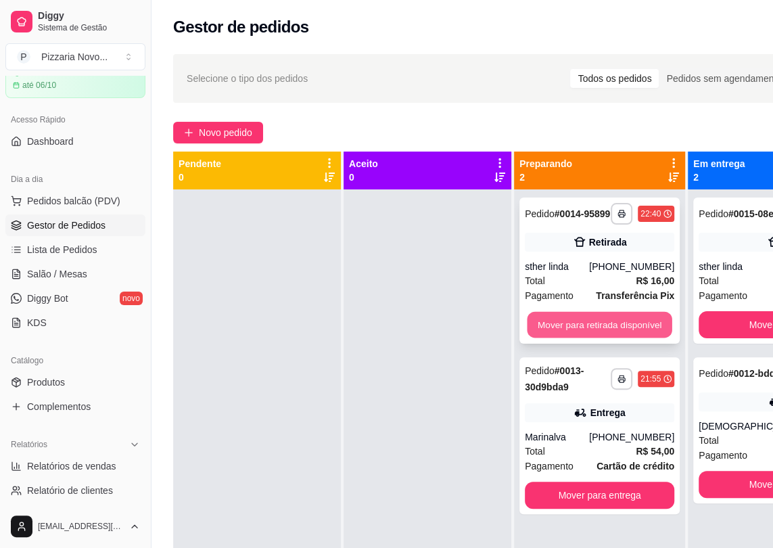
click at [597, 329] on button "Mover para retirada disponível" at bounding box center [599, 325] width 145 height 26
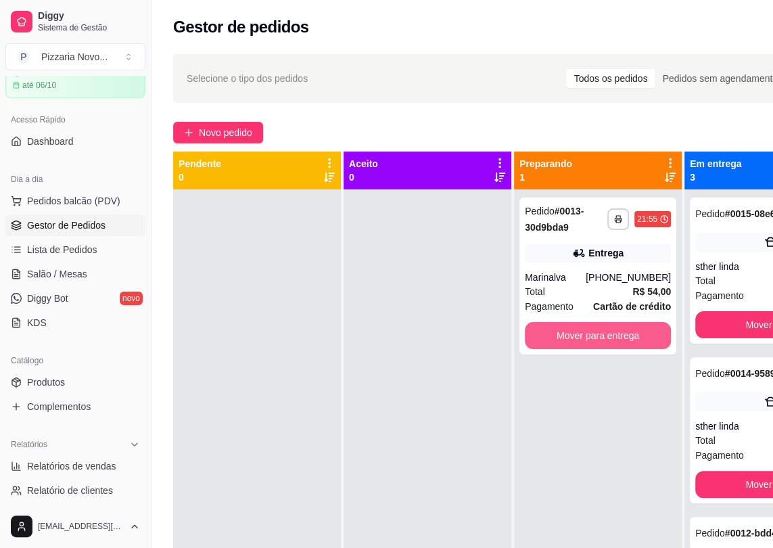
click at [599, 329] on button "Mover para entrega" at bounding box center [598, 335] width 146 height 27
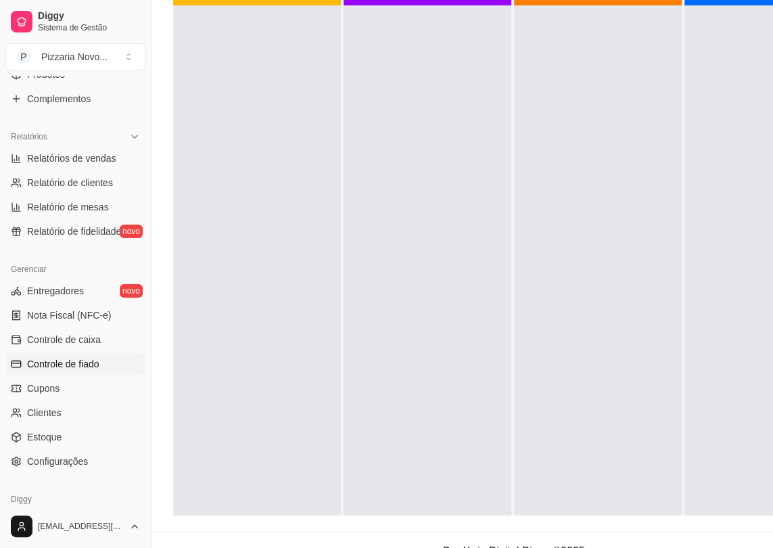
scroll to position [415, 0]
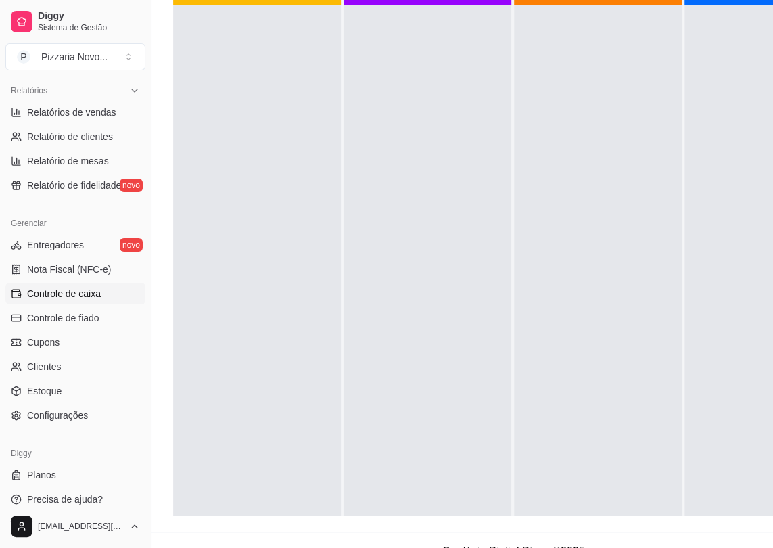
click at [68, 291] on span "Controle de caixa" at bounding box center [64, 294] width 74 height 14
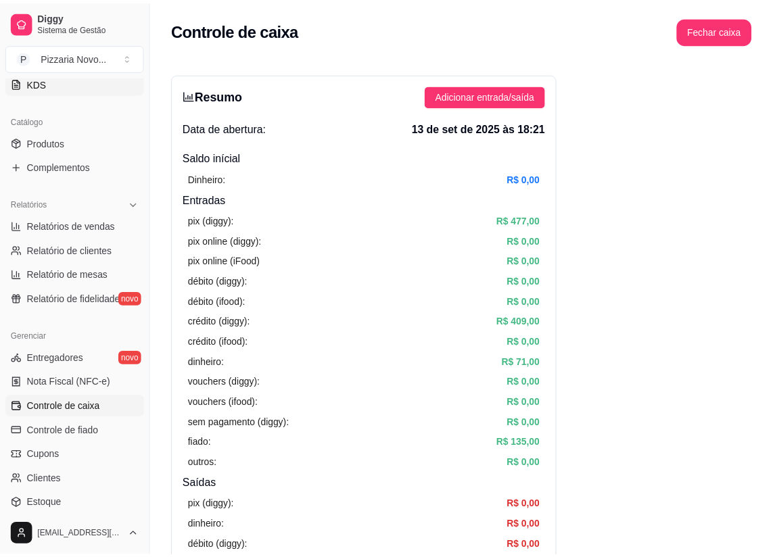
scroll to position [108, 0]
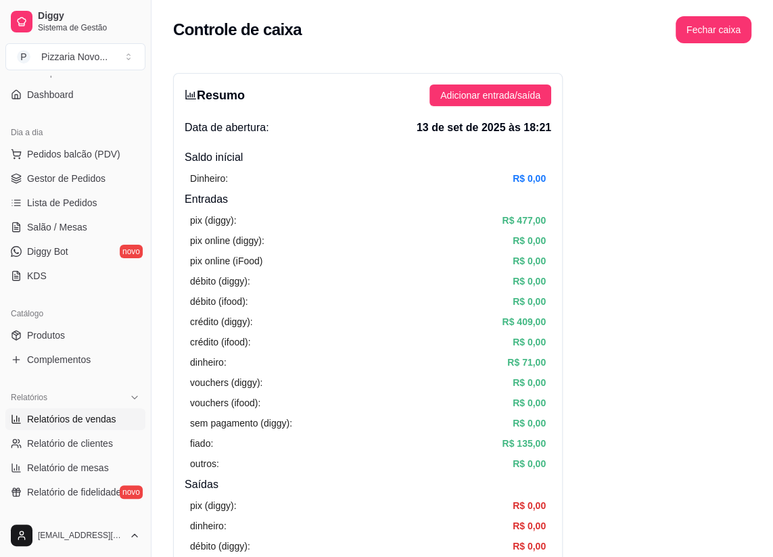
click at [76, 421] on span "Relatórios de vendas" at bounding box center [71, 420] width 89 height 14
select select "ALL"
select select "0"
